Goal: Information Seeking & Learning: Learn about a topic

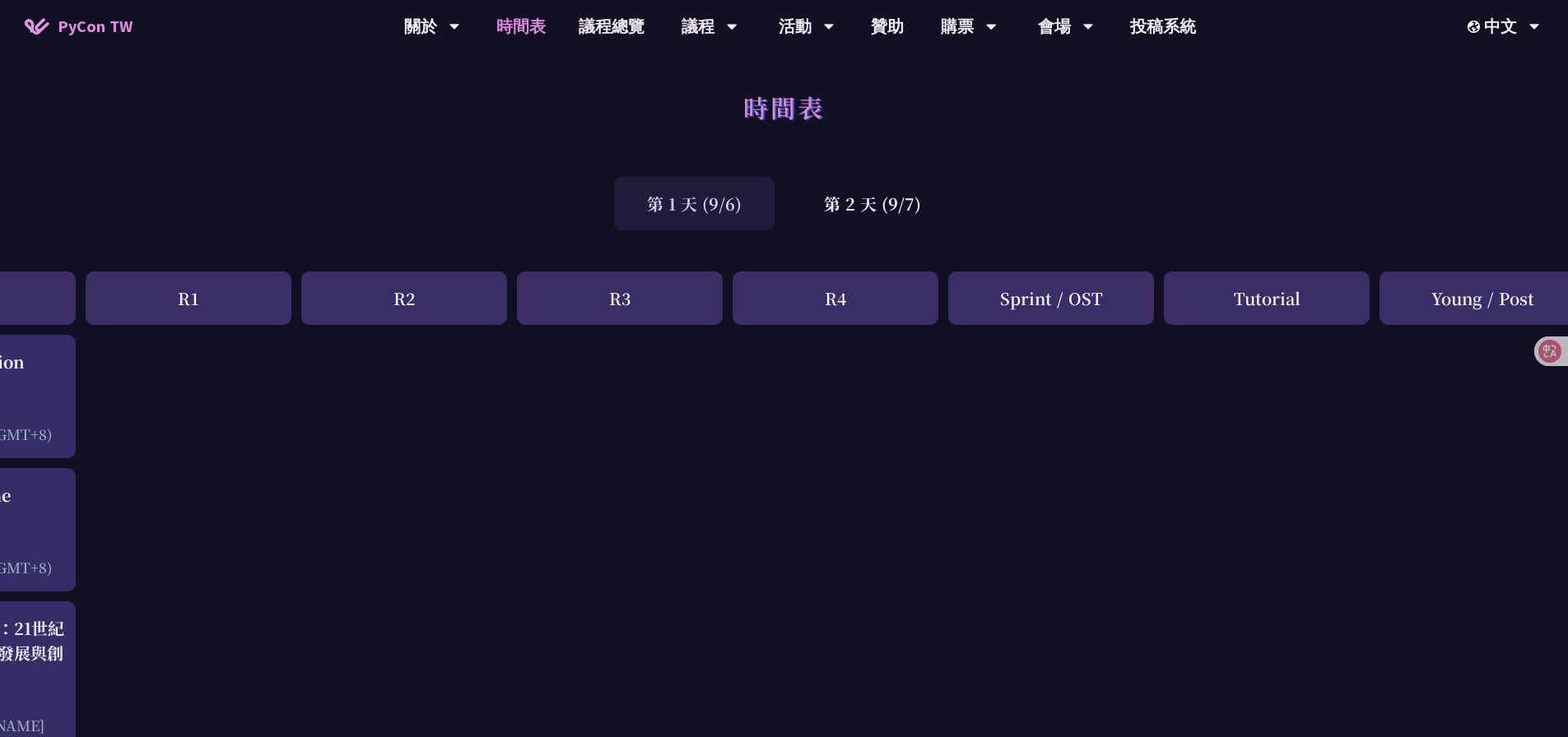
scroll to position [0, 180]
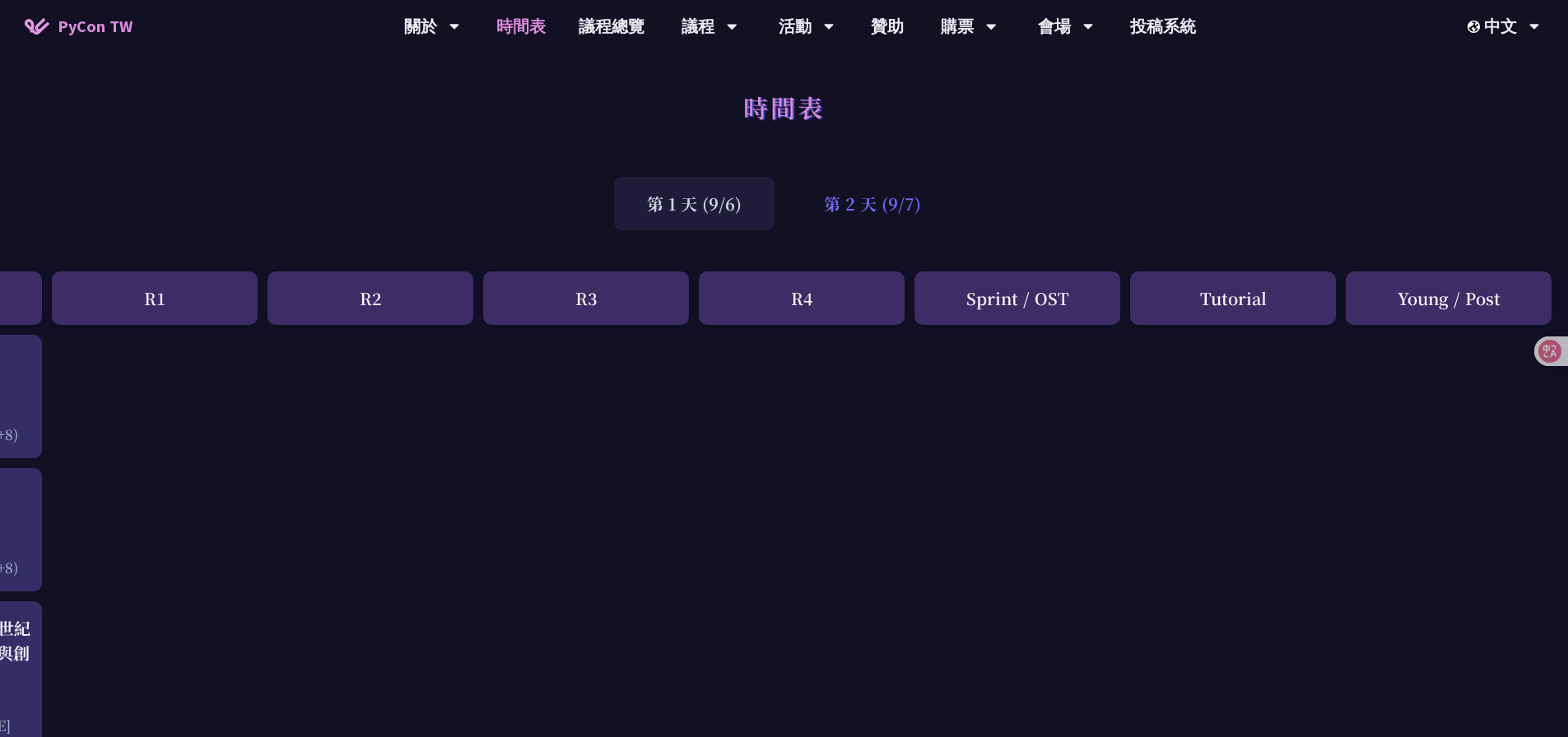
click at [895, 205] on div "第 2 天 (9/7)" at bounding box center [873, 203] width 163 height 54
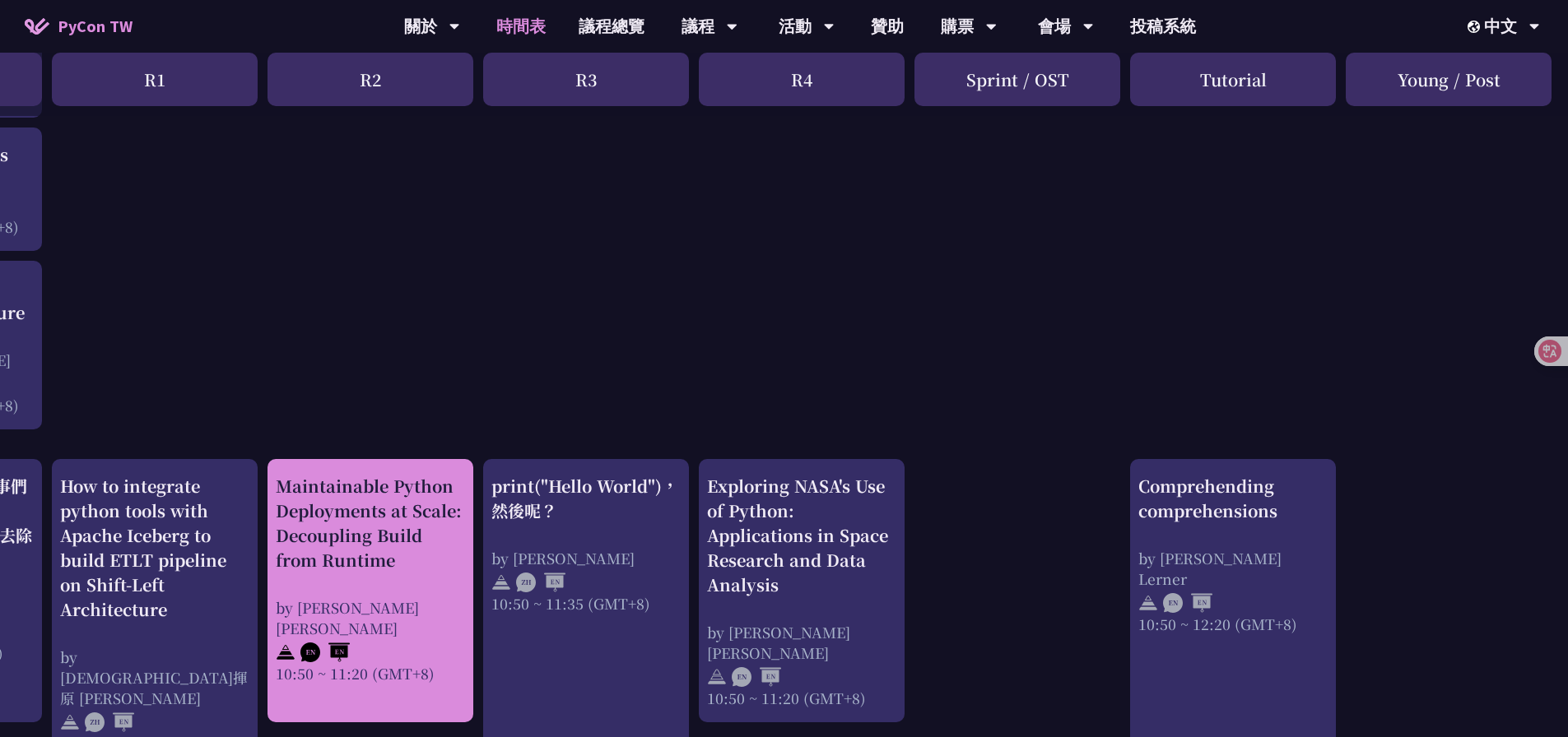
scroll to position [397, 180]
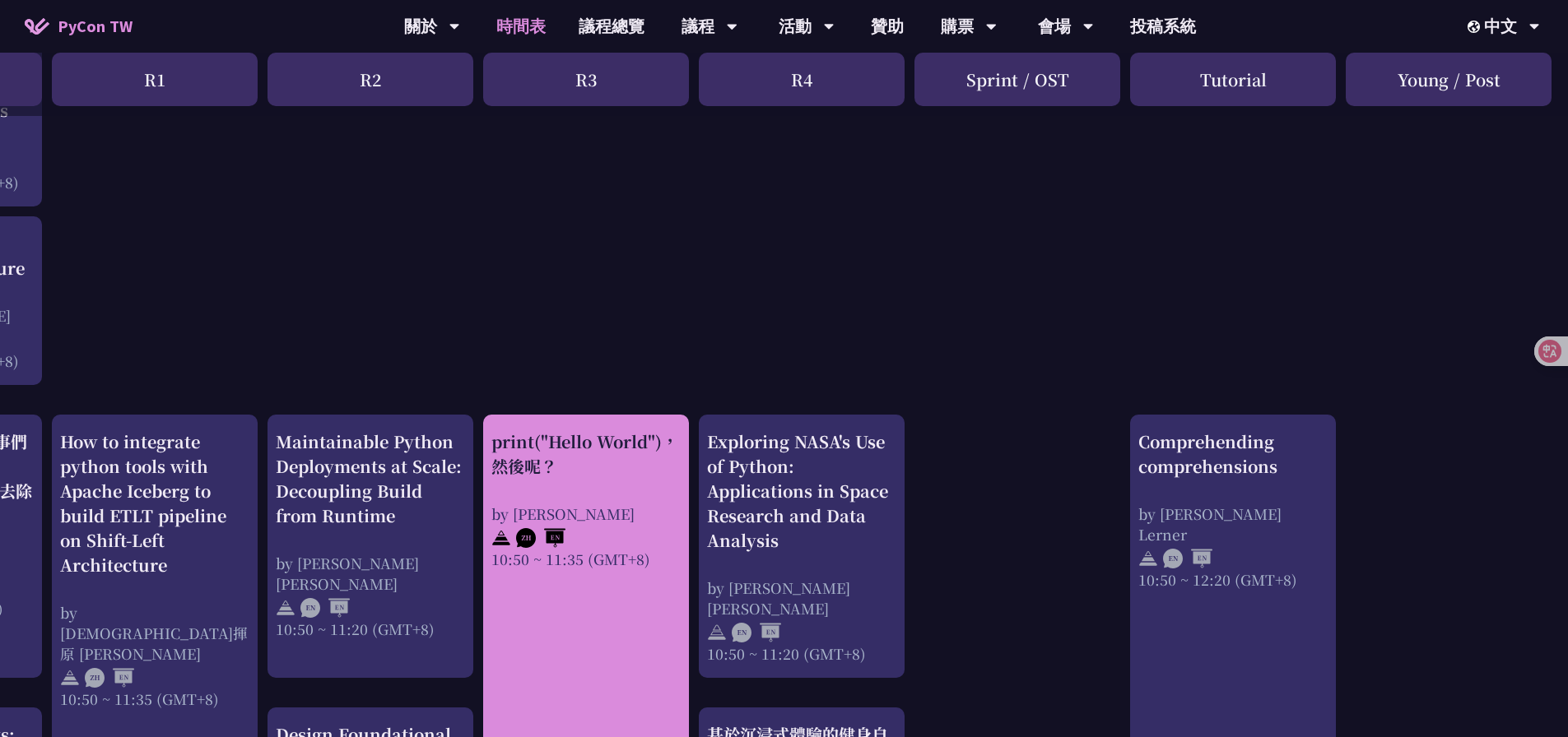
drag, startPoint x: 683, startPoint y: 729, endPoint x: 509, endPoint y: 689, distance: 178.5
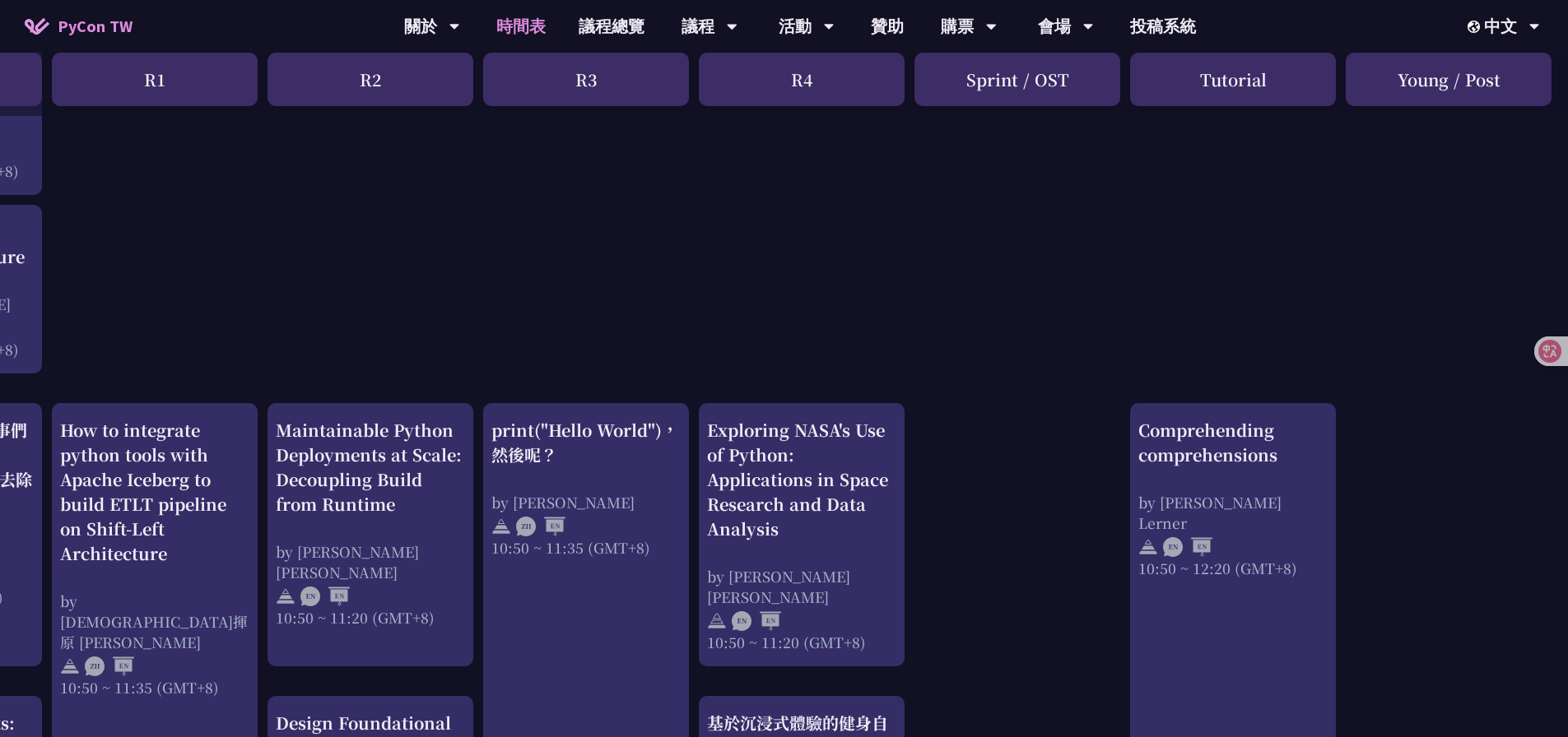
drag, startPoint x: 630, startPoint y: 246, endPoint x: 628, endPoint y: 369, distance: 123.0
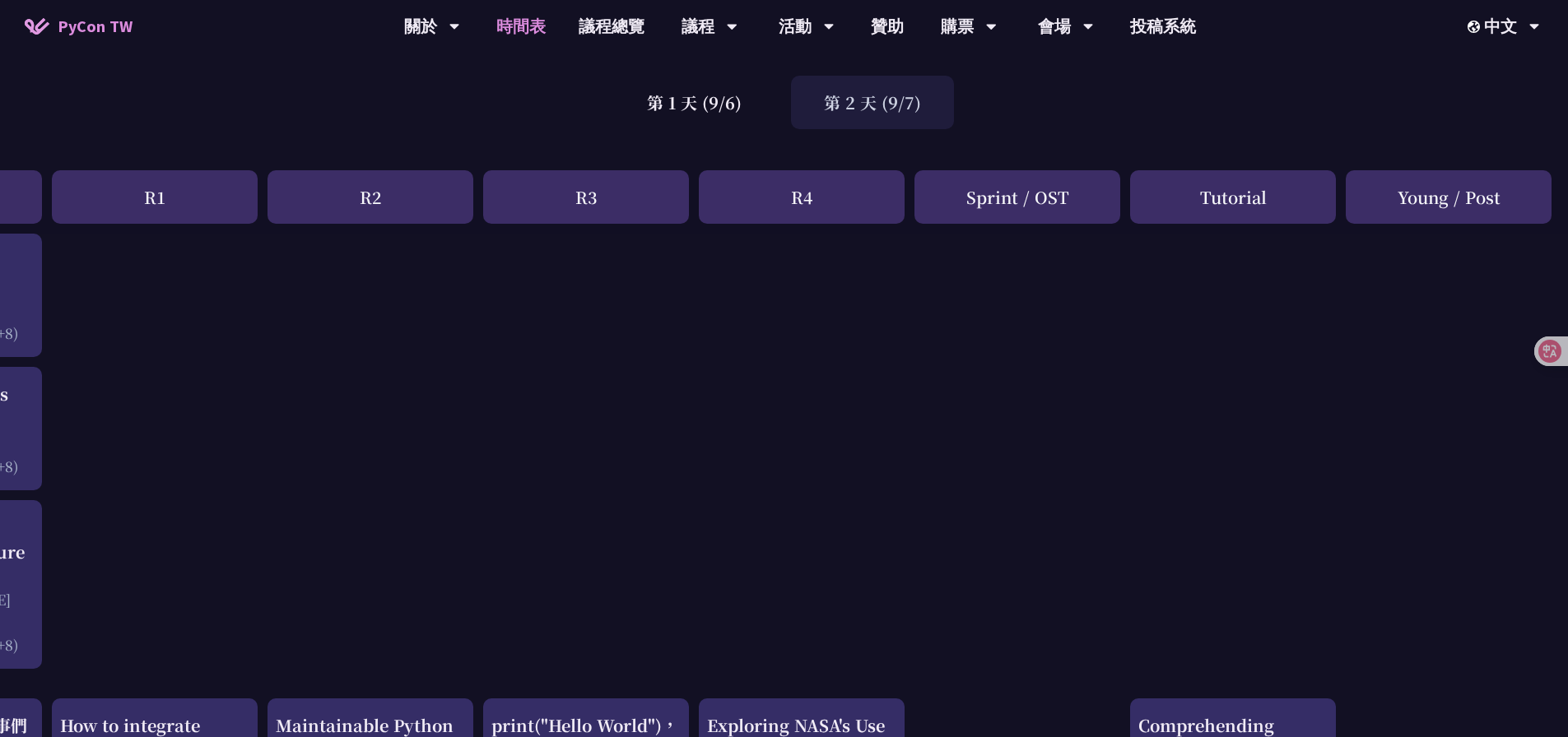
scroll to position [68, 180]
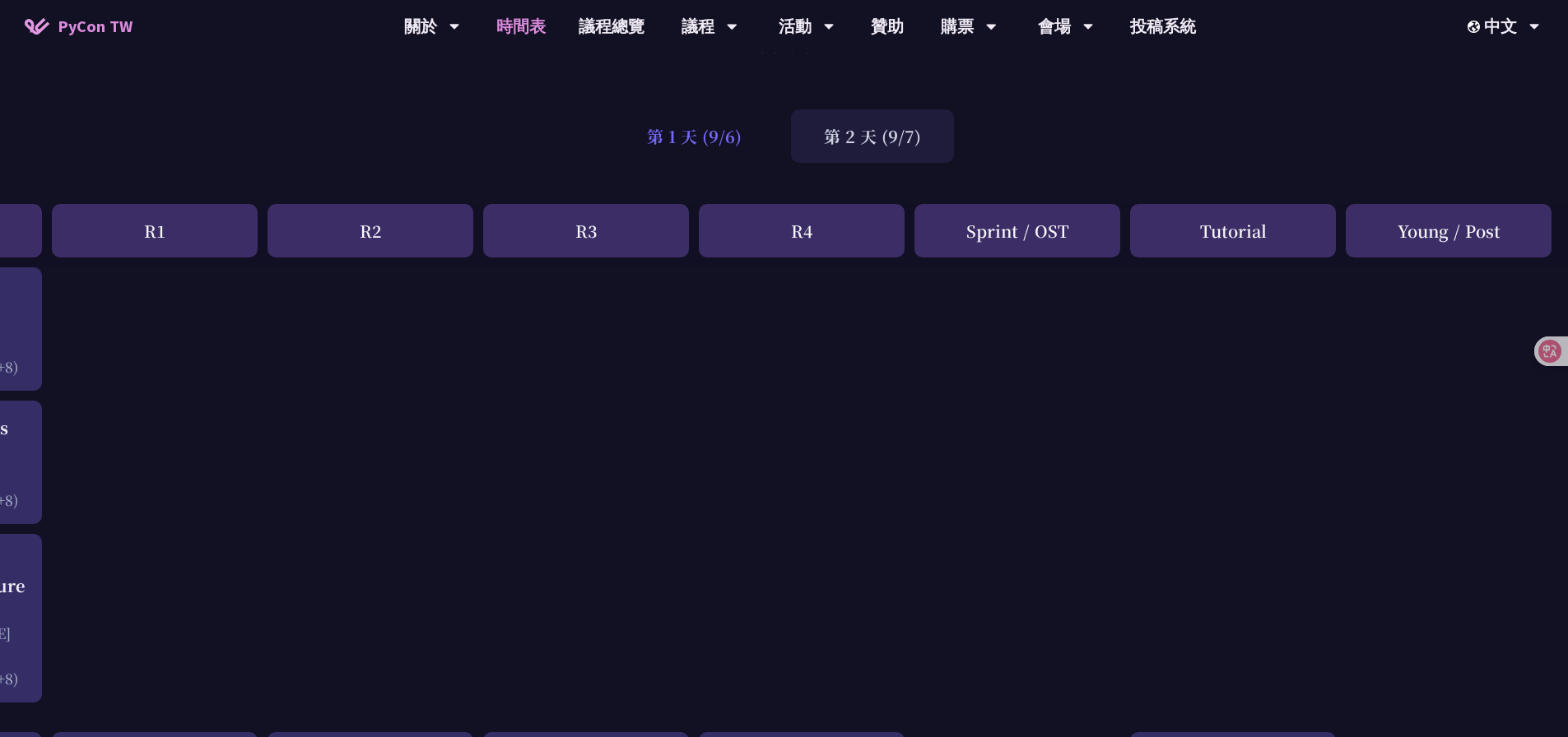
click at [689, 127] on div "第 1 天 (9/6)" at bounding box center [695, 136] width 161 height 54
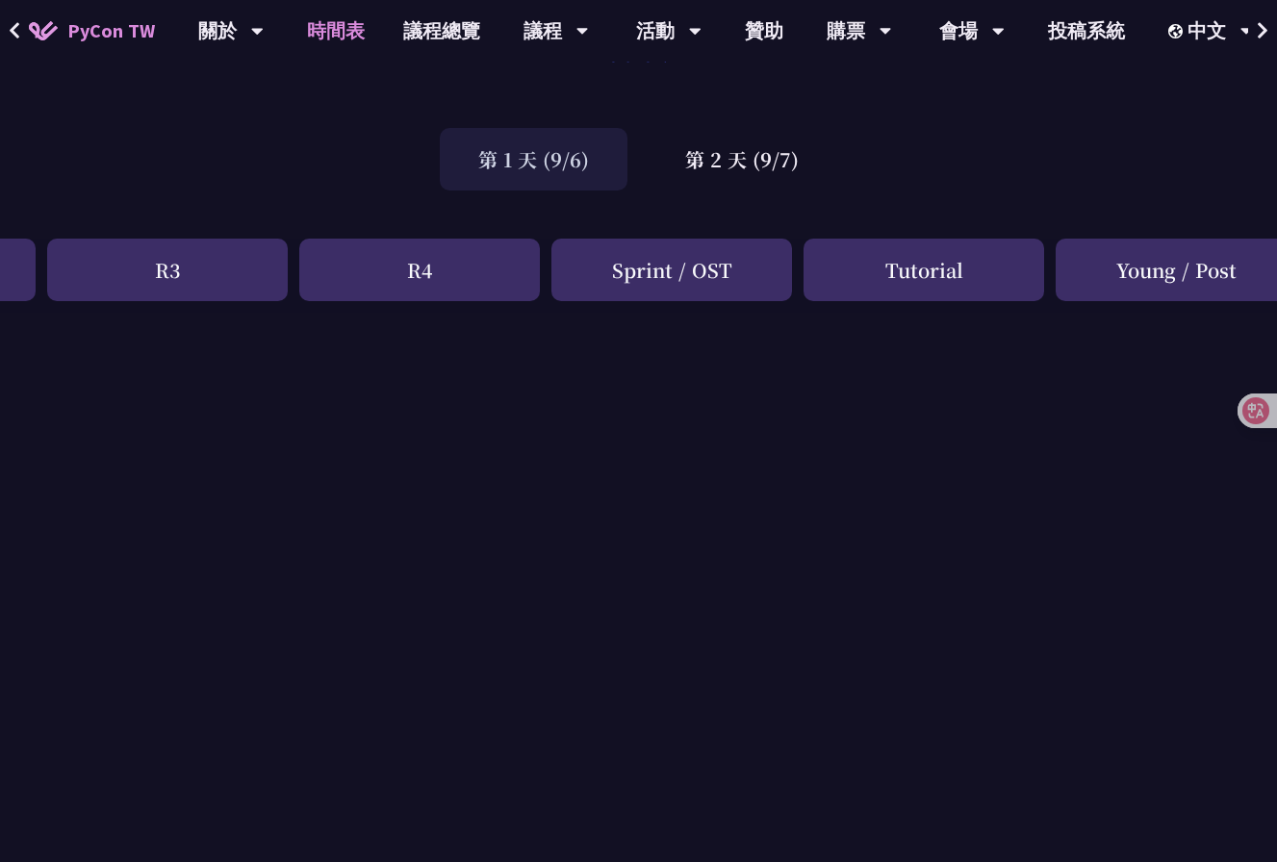
scroll to position [79, 767]
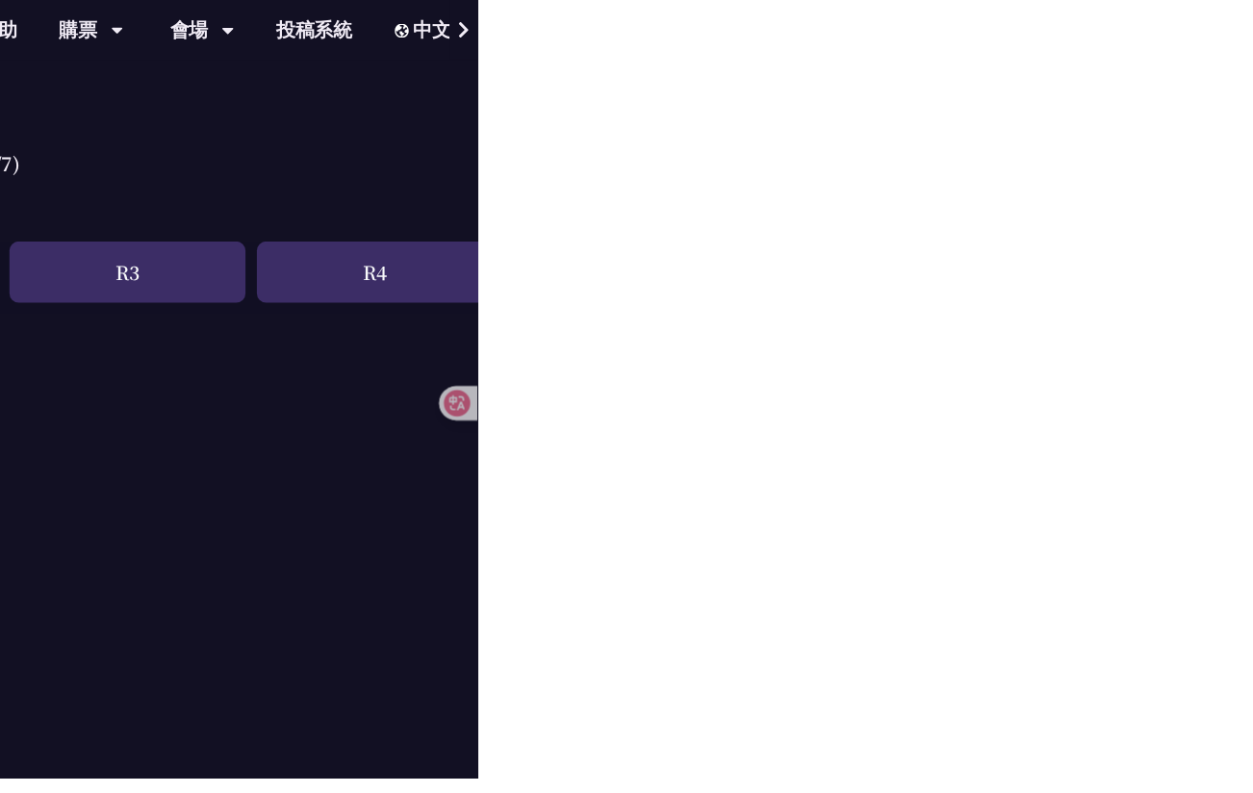
scroll to position [71, 0]
